Goal: Communication & Community: Participate in discussion

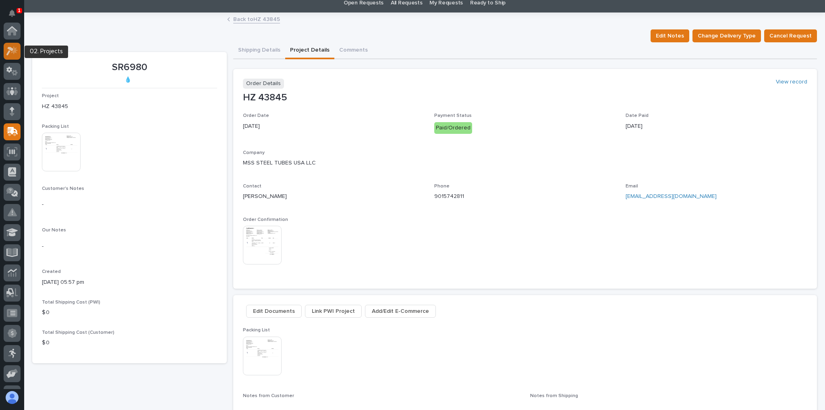
click at [13, 48] on icon at bounding box center [12, 50] width 12 height 9
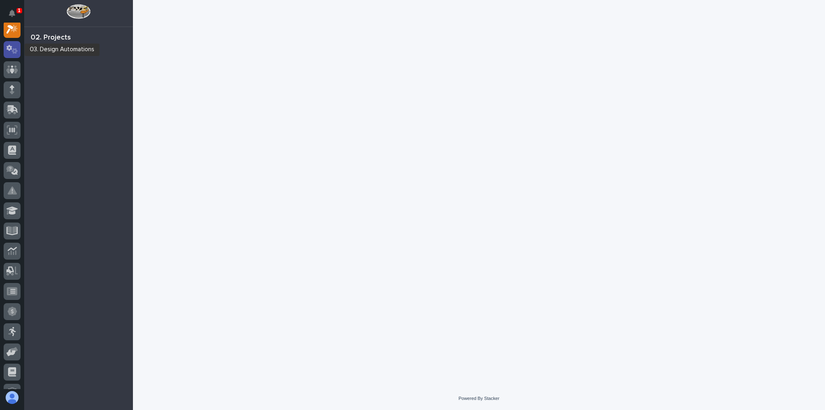
scroll to position [20, 0]
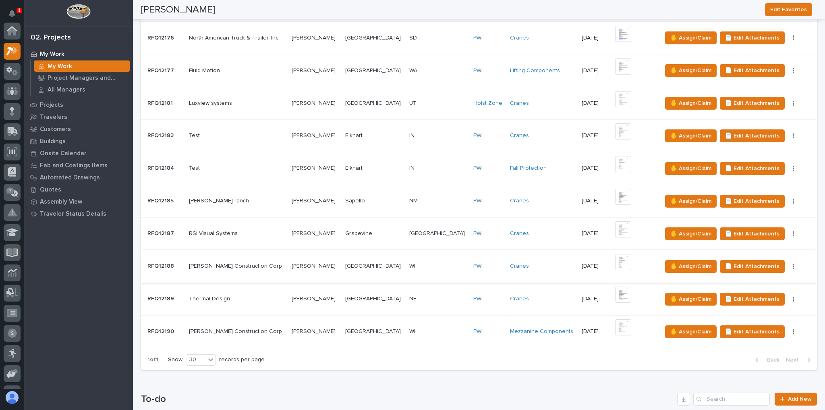
scroll to position [419, 0]
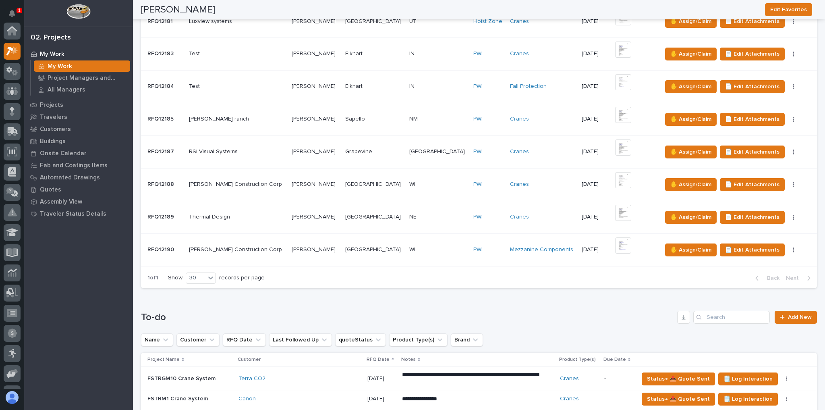
click at [418, 249] on p at bounding box center [438, 249] width 58 height 7
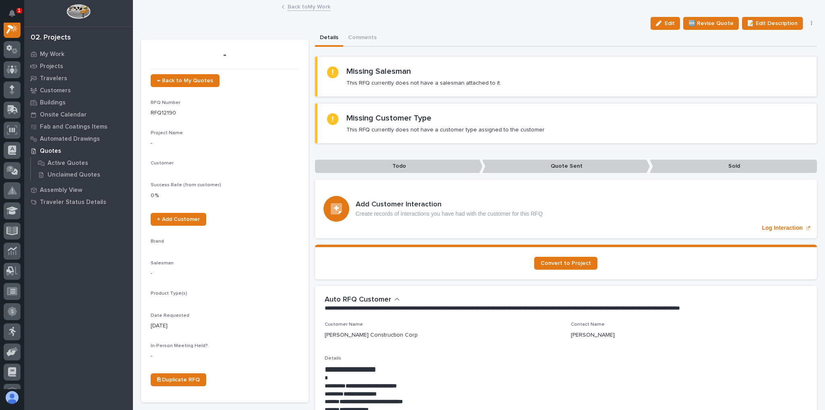
scroll to position [20, 0]
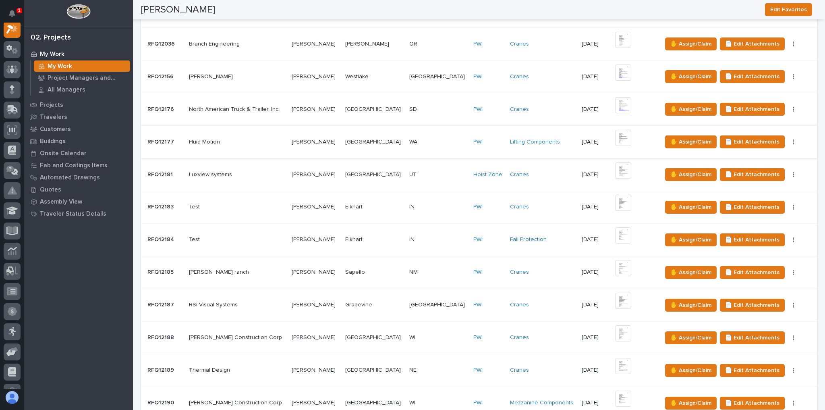
scroll to position [290, 0]
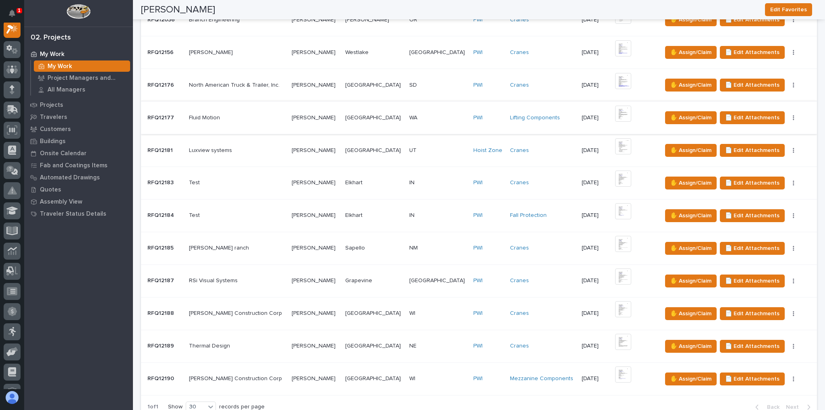
click at [266, 342] on p at bounding box center [237, 345] width 96 height 7
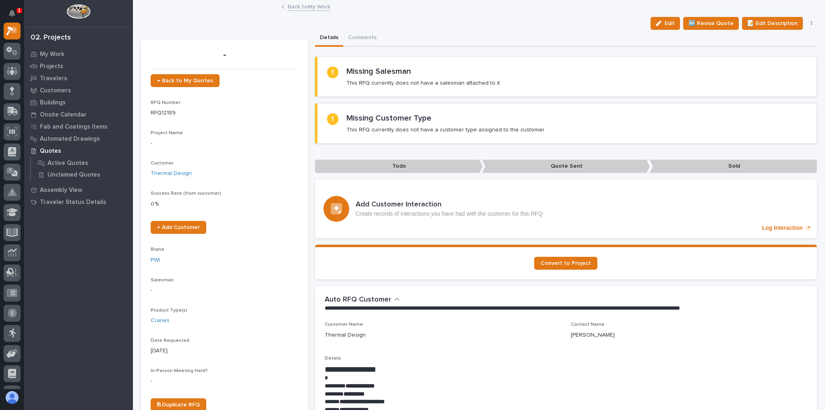
click at [298, 8] on link "Back to My Work" at bounding box center [309, 6] width 43 height 9
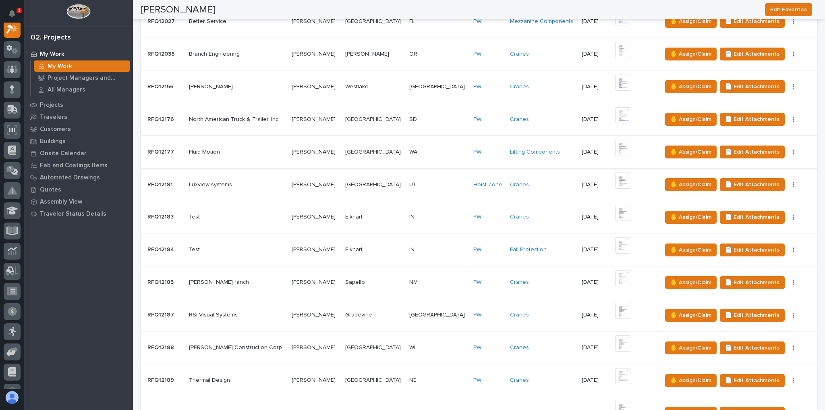
scroll to position [258, 0]
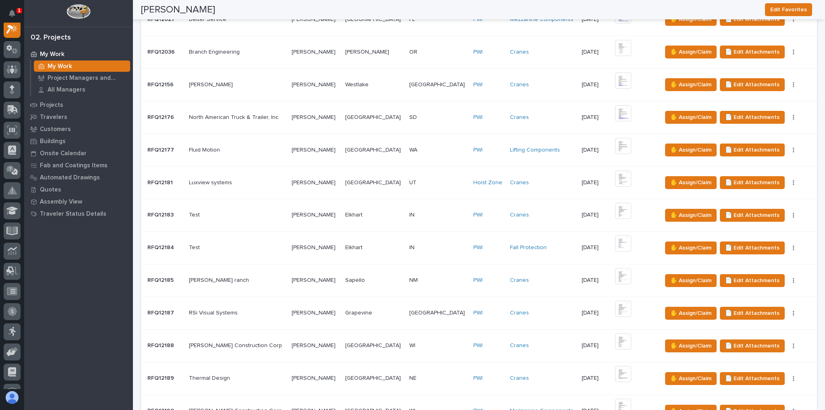
click at [280, 344] on p at bounding box center [237, 345] width 96 height 7
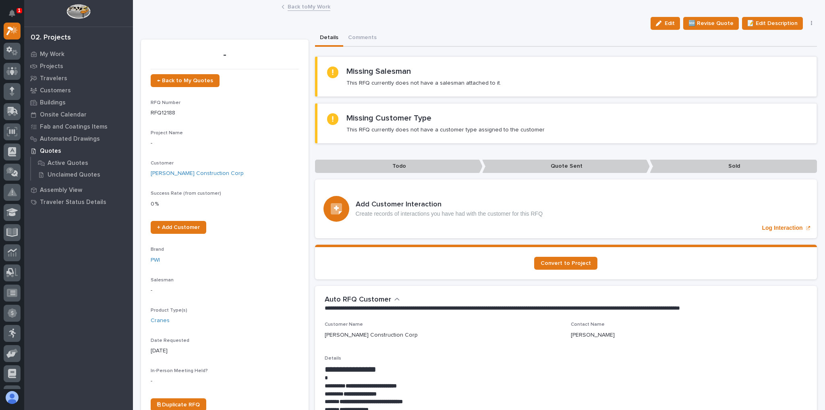
click at [300, 2] on link "Back to My Work" at bounding box center [309, 6] width 43 height 9
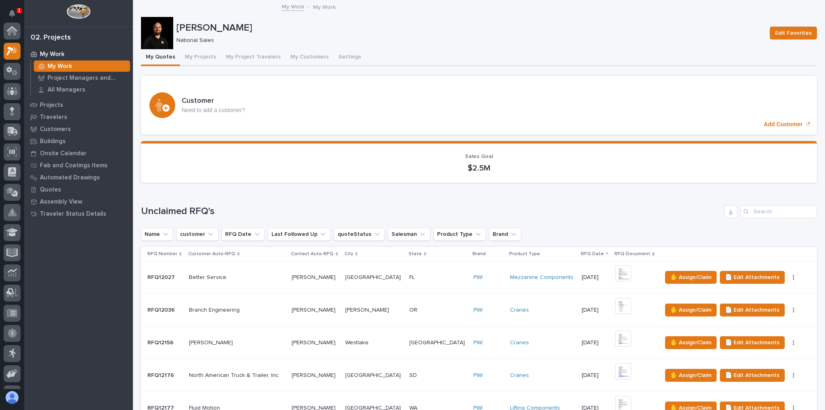
scroll to position [20, 0]
click at [154, 31] on div at bounding box center [157, 33] width 32 height 32
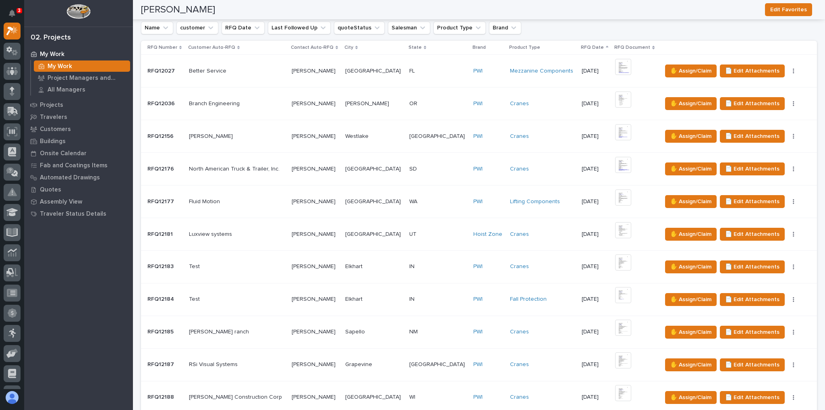
scroll to position [193, 0]
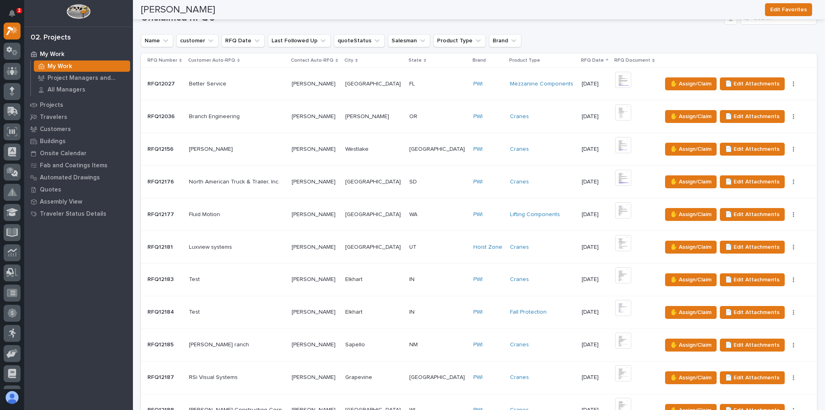
click at [263, 236] on td "Luxview systems Luxview systems" at bounding box center [237, 246] width 103 height 33
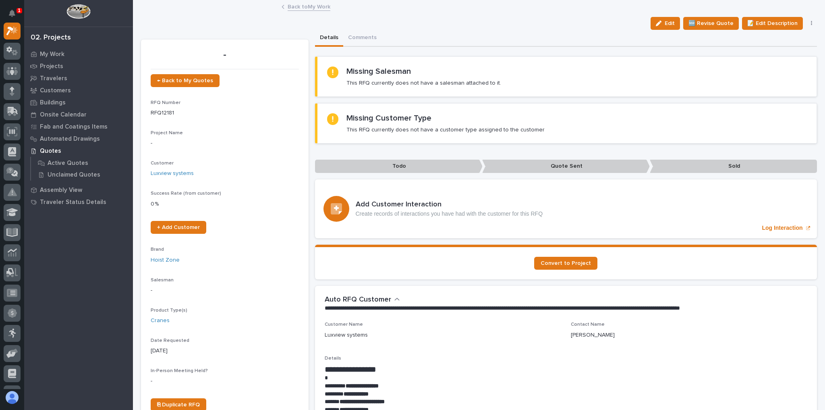
click at [298, 10] on link "Back to My Work" at bounding box center [309, 6] width 43 height 9
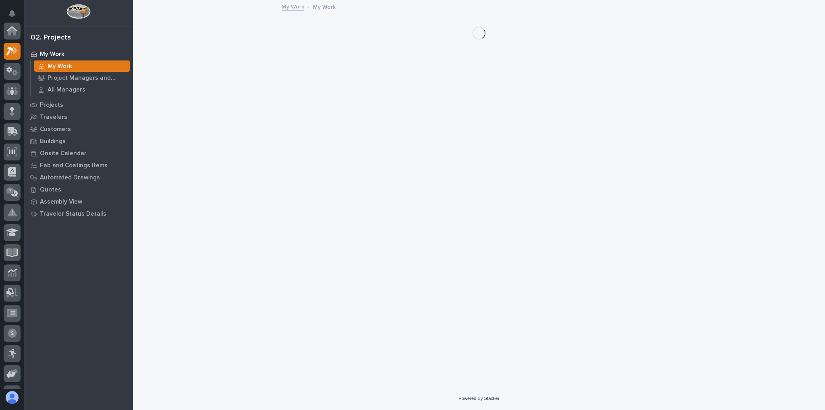
scroll to position [22, 0]
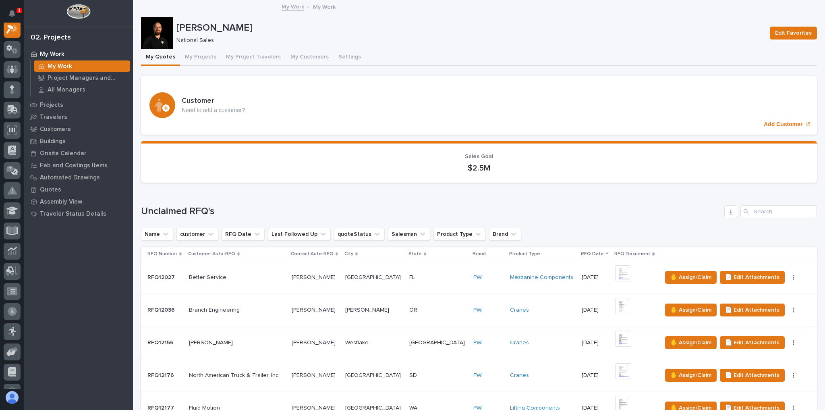
click at [159, 42] on div at bounding box center [157, 33] width 32 height 32
click at [160, 36] on div at bounding box center [157, 33] width 32 height 32
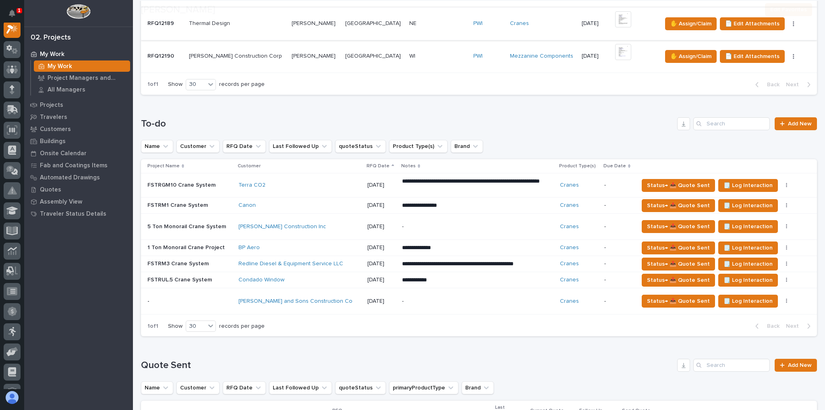
scroll to position [20, 0]
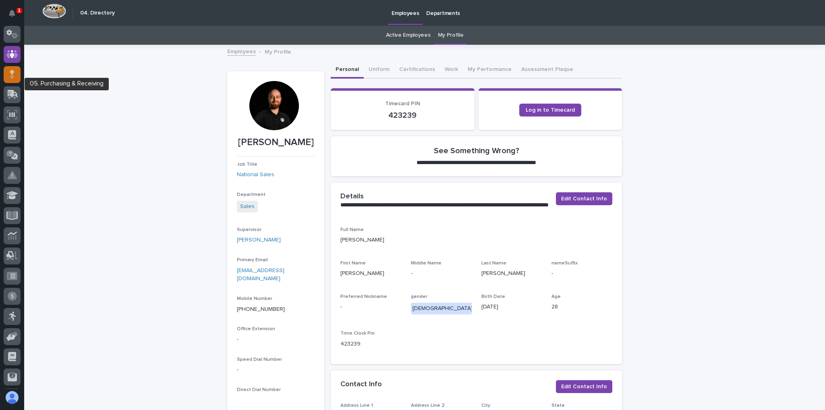
scroll to position [28, 0]
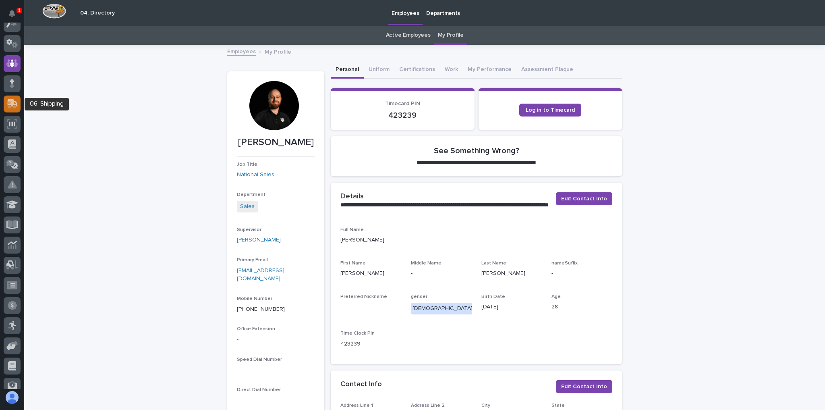
click at [15, 107] on icon at bounding box center [11, 105] width 10 height 8
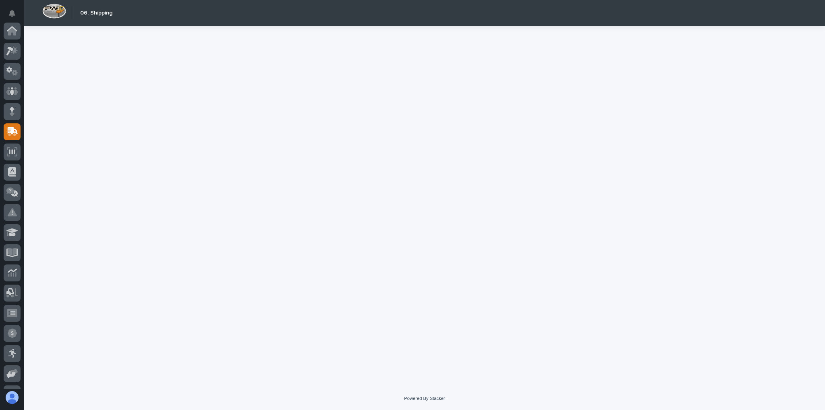
scroll to position [101, 0]
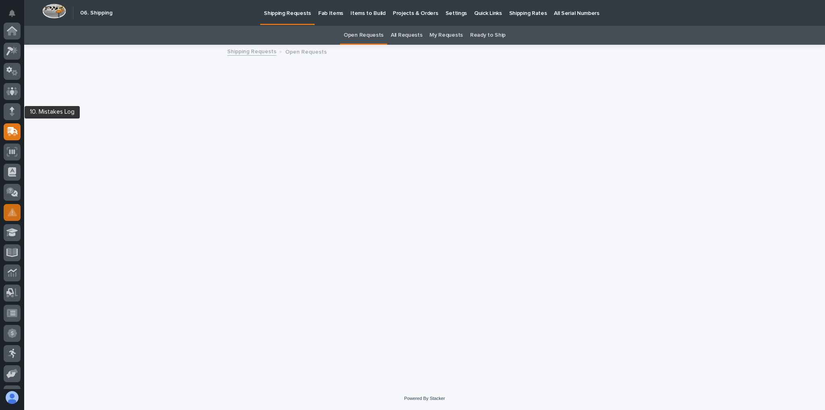
scroll to position [101, 0]
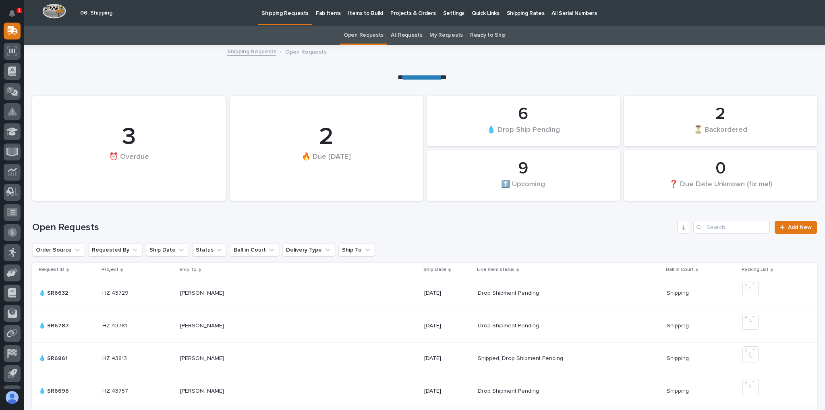
click at [415, 15] on p "Projects & Orders" at bounding box center [413, 8] width 46 height 17
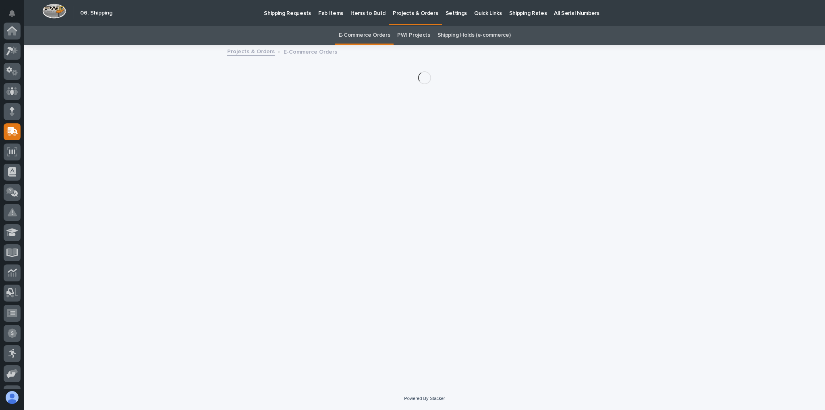
scroll to position [101, 0]
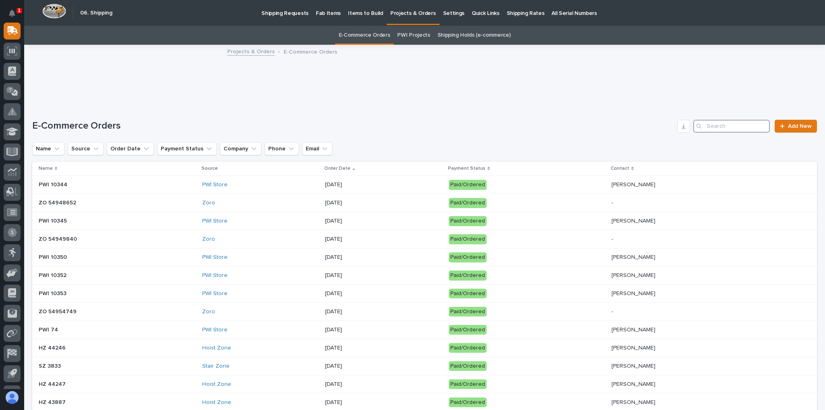
click at [706, 124] on input "Search" at bounding box center [731, 126] width 77 height 13
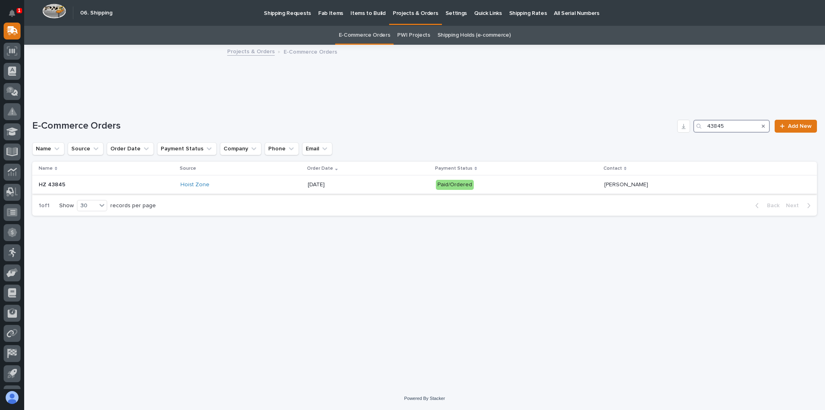
type input "43845"
click at [357, 185] on p "[DATE]" at bounding box center [368, 184] width 121 height 7
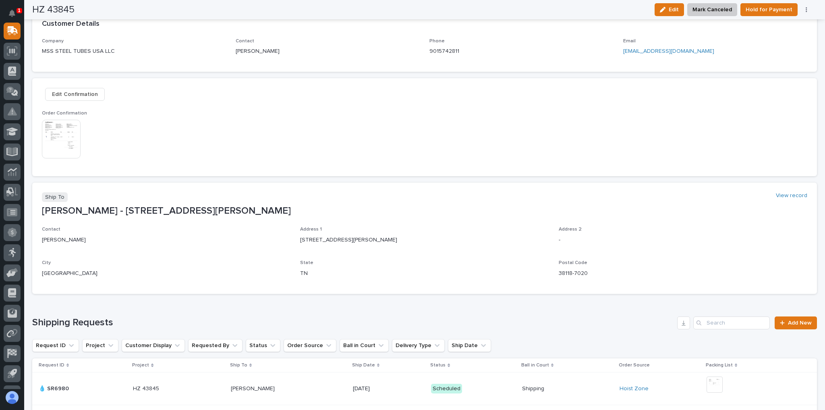
scroll to position [258, 0]
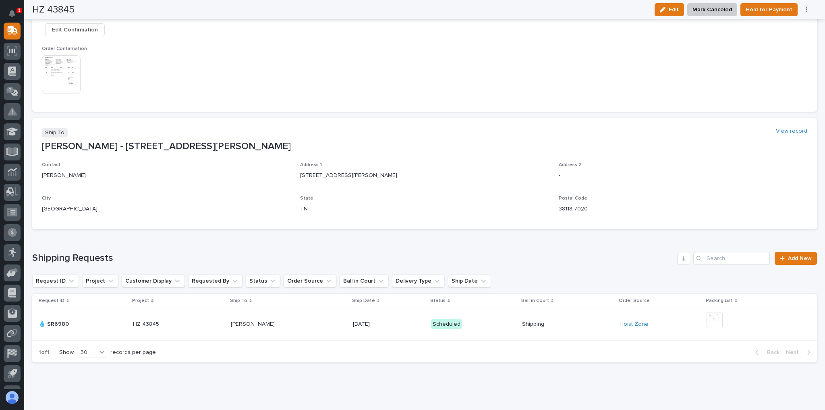
click at [515, 321] on p "Scheduled" at bounding box center [473, 324] width 84 height 10
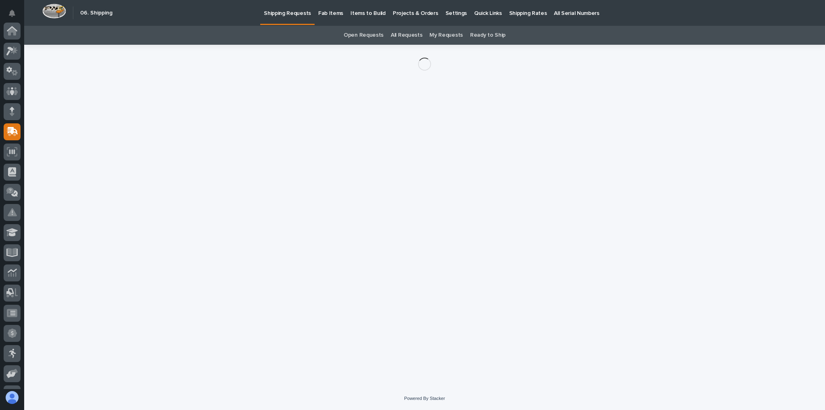
scroll to position [101, 0]
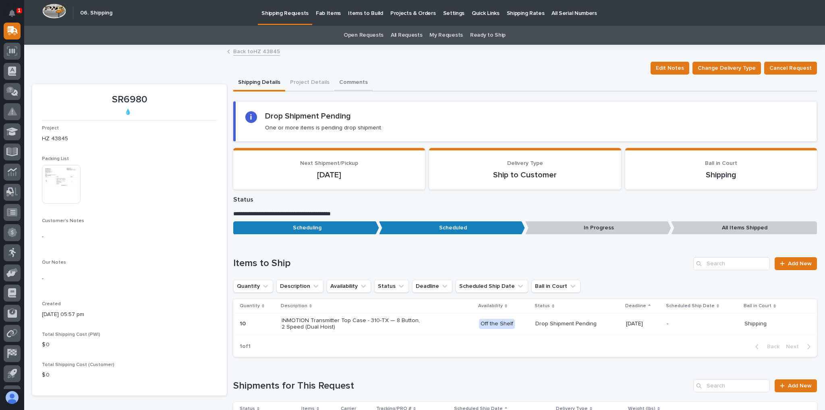
click at [343, 84] on button "Comments" at bounding box center [353, 83] width 38 height 17
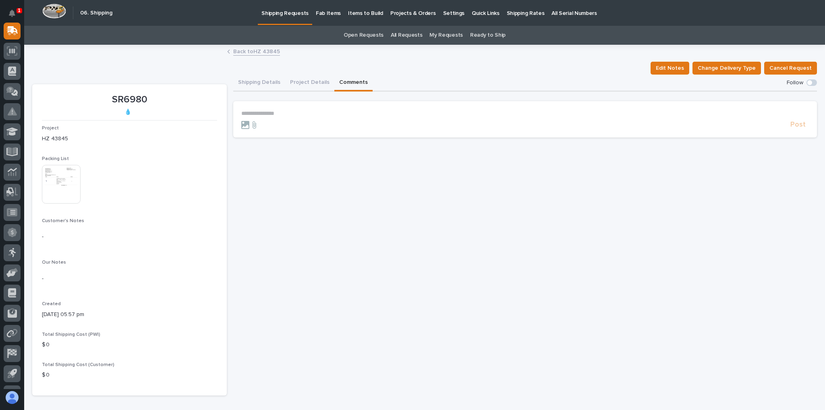
click at [317, 106] on section "**********" at bounding box center [525, 119] width 584 height 36
click at [312, 118] on form "**********" at bounding box center [524, 119] width 567 height 19
click at [313, 114] on p "**********" at bounding box center [524, 113] width 567 height 7
click at [797, 132] on span "Post" at bounding box center [797, 128] width 15 height 9
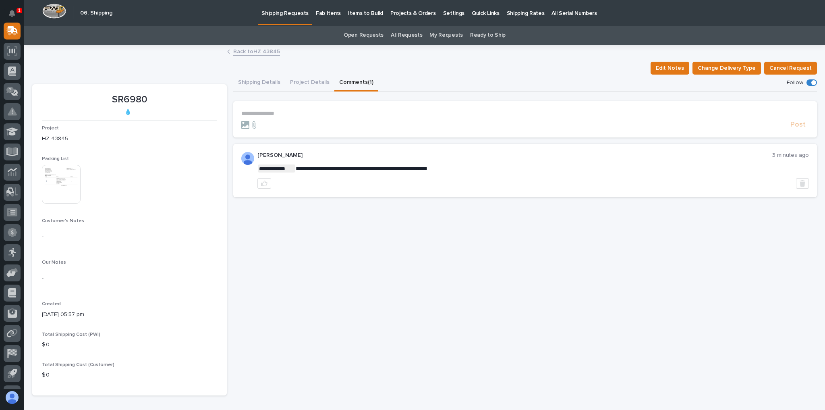
click at [251, 52] on link "Back to HZ 43845" at bounding box center [256, 50] width 47 height 9
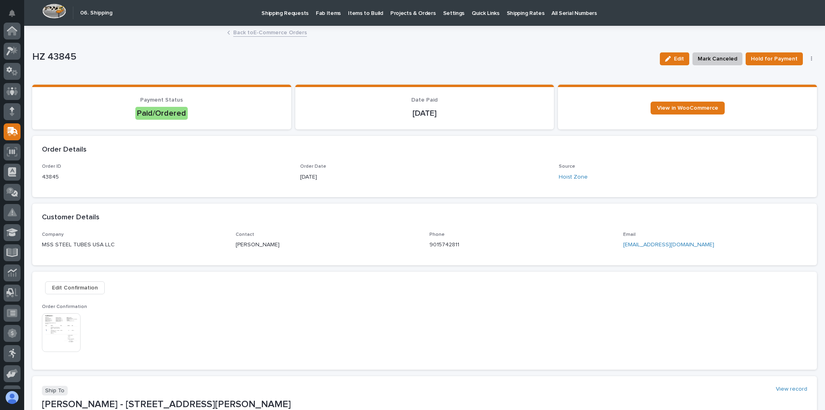
scroll to position [101, 0]
